Goal: Information Seeking & Learning: Learn about a topic

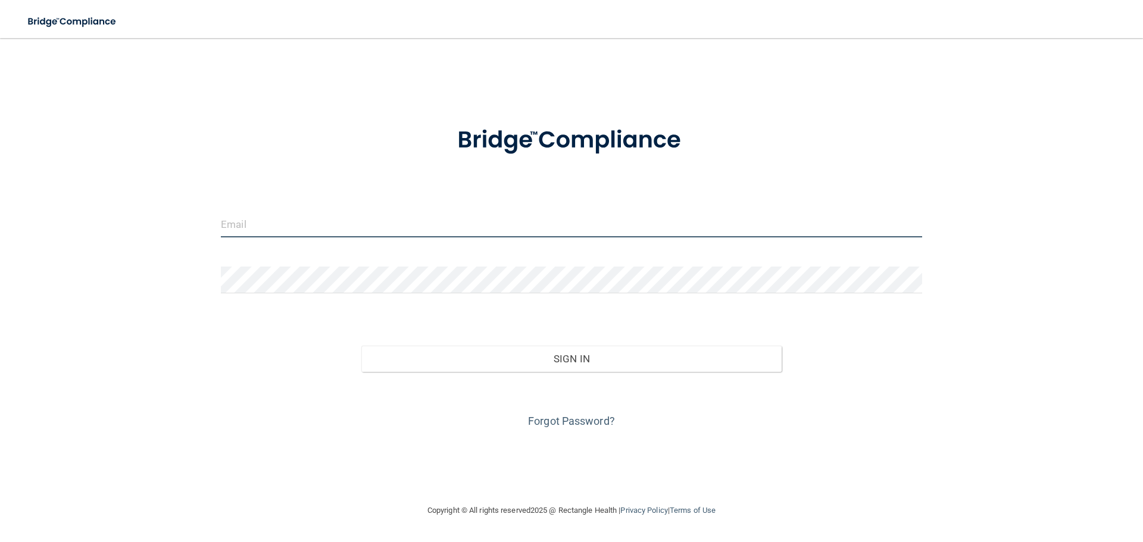
click at [446, 222] on input "email" at bounding box center [571, 224] width 701 height 27
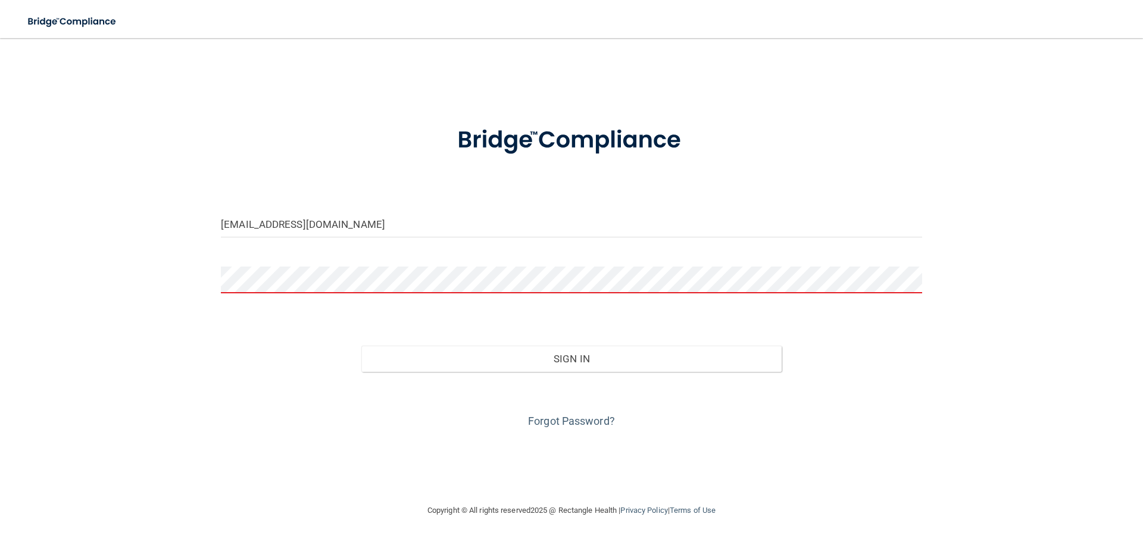
click at [415, 238] on div "[EMAIL_ADDRESS][DOMAIN_NAME]" at bounding box center [571, 229] width 719 height 36
click at [405, 229] on input "[EMAIL_ADDRESS][DOMAIN_NAME]" at bounding box center [571, 224] width 701 height 27
type input "[EMAIL_ADDRESS][DOMAIN_NAME]"
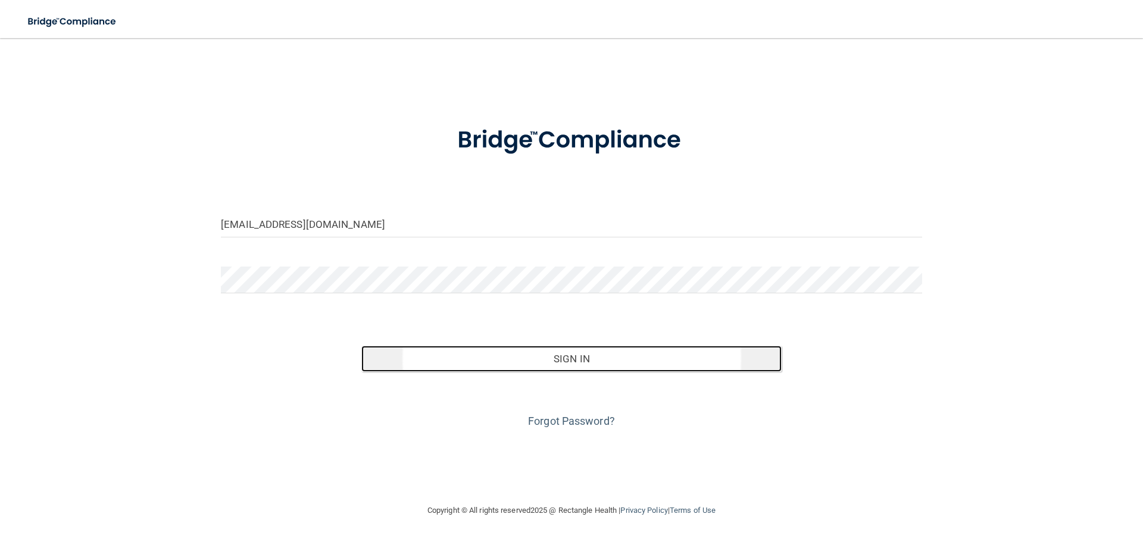
click at [549, 355] on button "Sign In" at bounding box center [571, 359] width 421 height 26
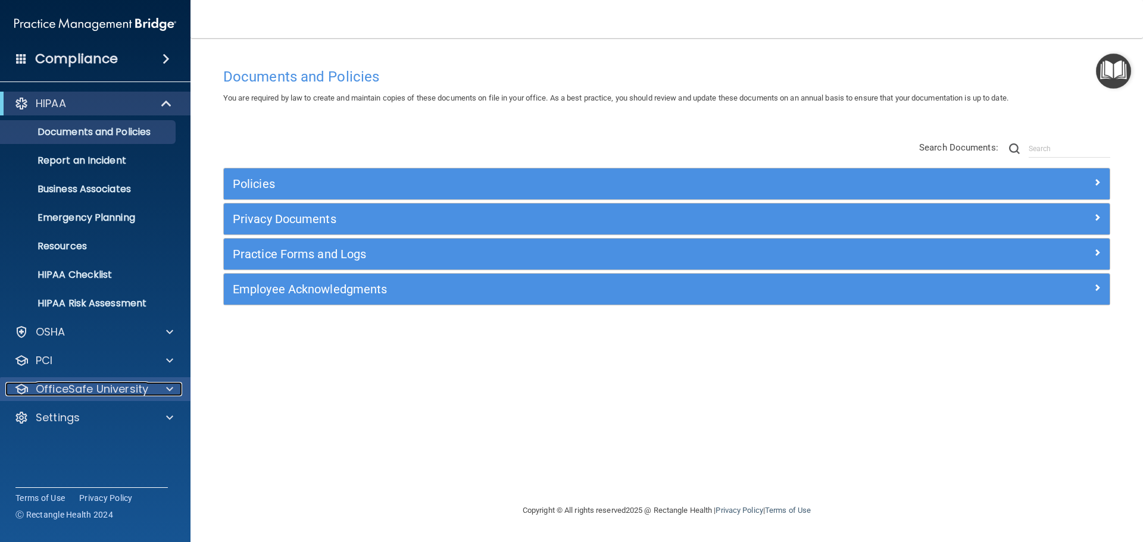
click at [123, 392] on p "OfficeSafe University" at bounding box center [92, 389] width 113 height 14
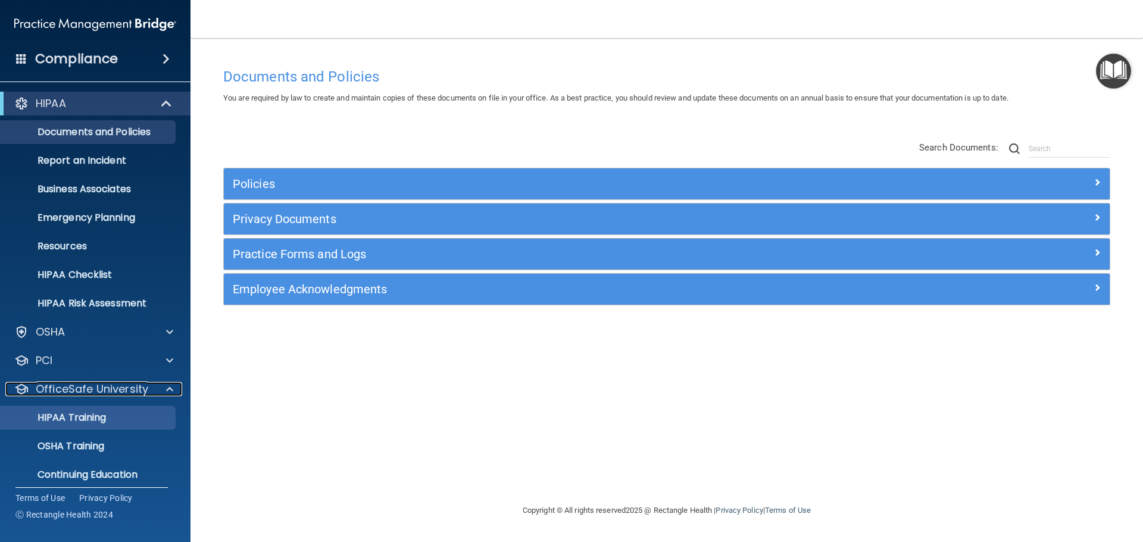
scroll to position [38, 0]
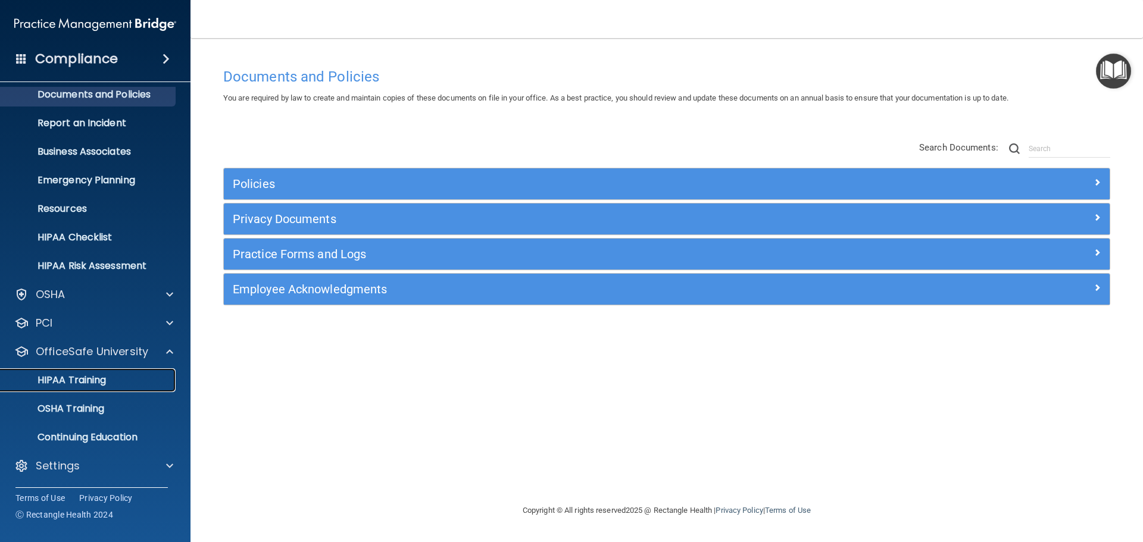
click at [89, 383] on p "HIPAA Training" at bounding box center [57, 380] width 98 height 12
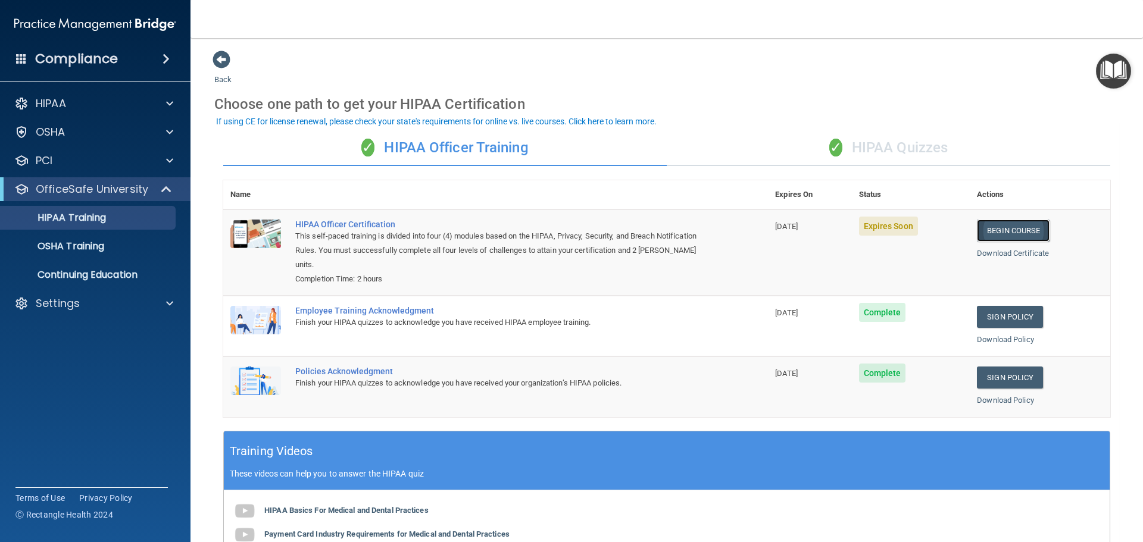
click at [998, 233] on link "Begin Course" at bounding box center [1013, 231] width 73 height 22
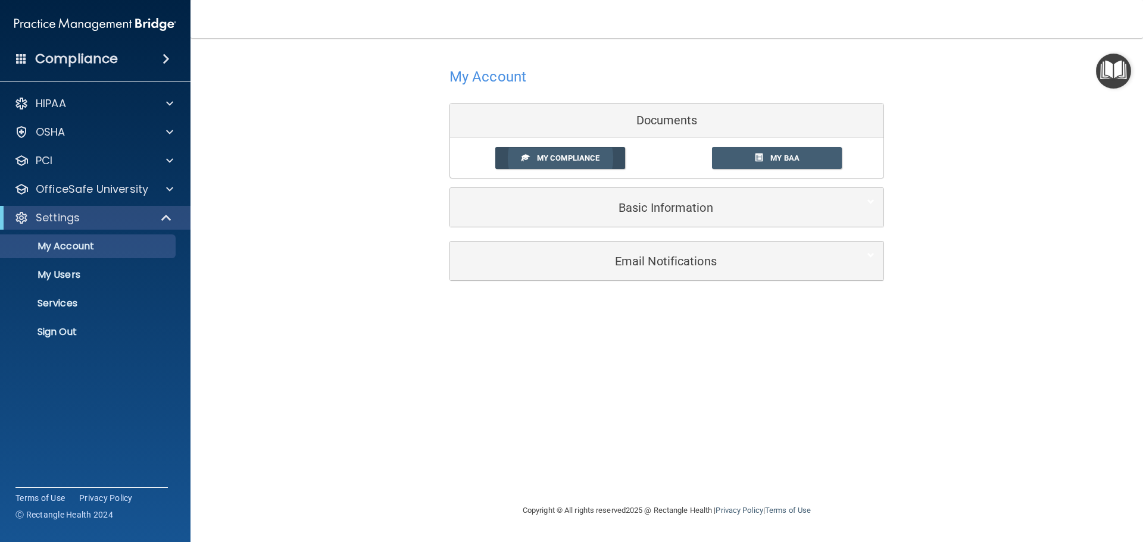
click at [580, 165] on link "My Compliance" at bounding box center [560, 158] width 130 height 22
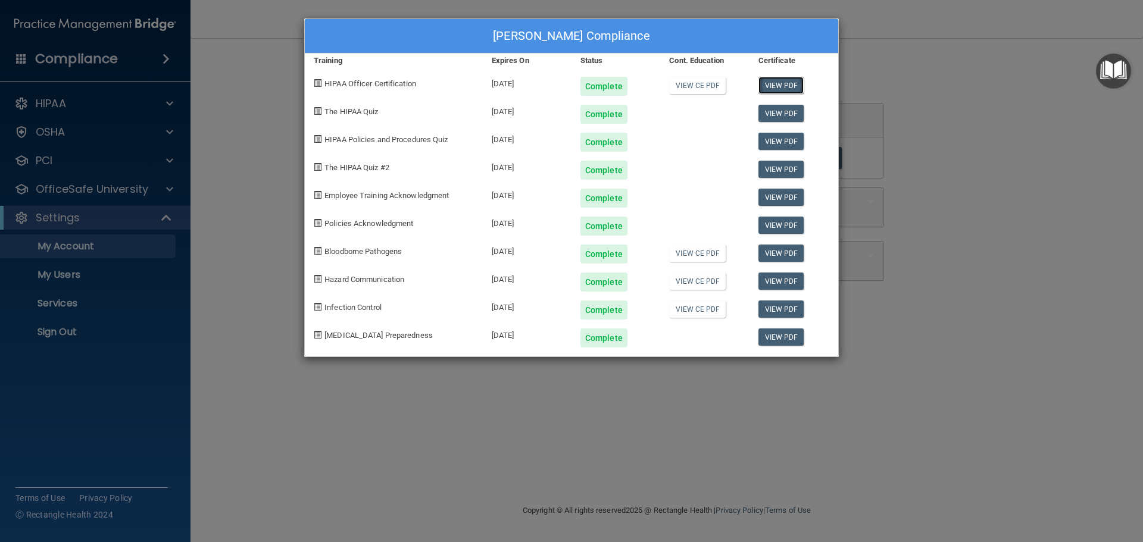
click at [773, 90] on link "View PDF" at bounding box center [781, 85] width 46 height 17
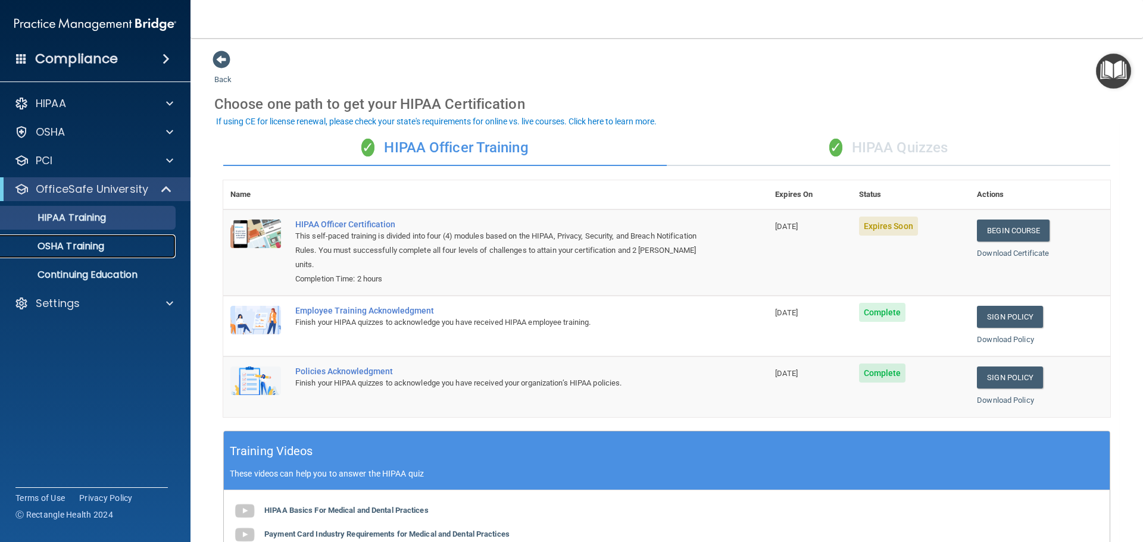
click at [67, 251] on p "OSHA Training" at bounding box center [56, 246] width 96 height 12
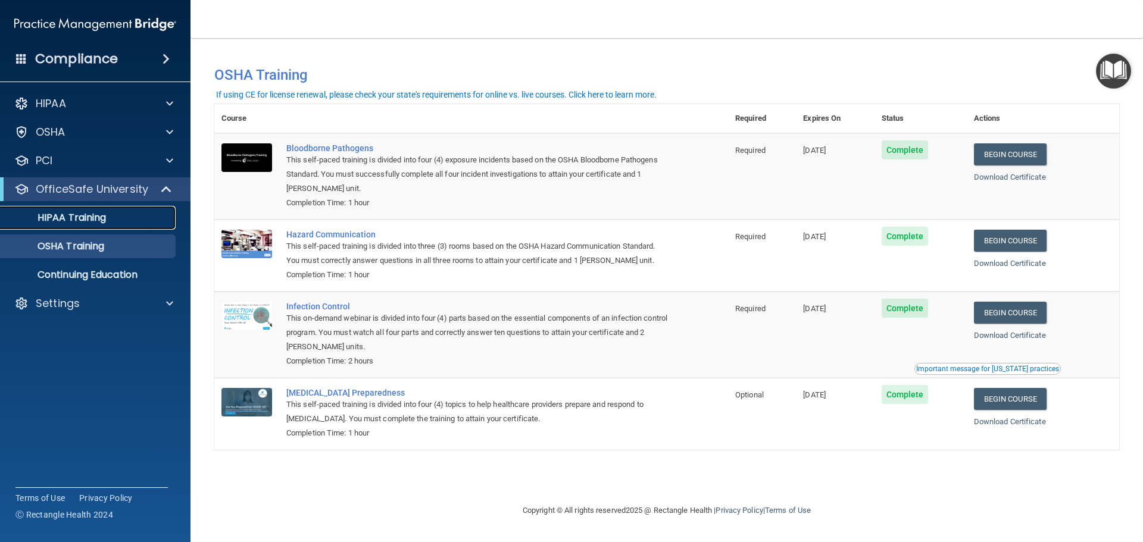
click at [69, 220] on p "HIPAA Training" at bounding box center [57, 218] width 98 height 12
